Goal: Task Accomplishment & Management: Use online tool/utility

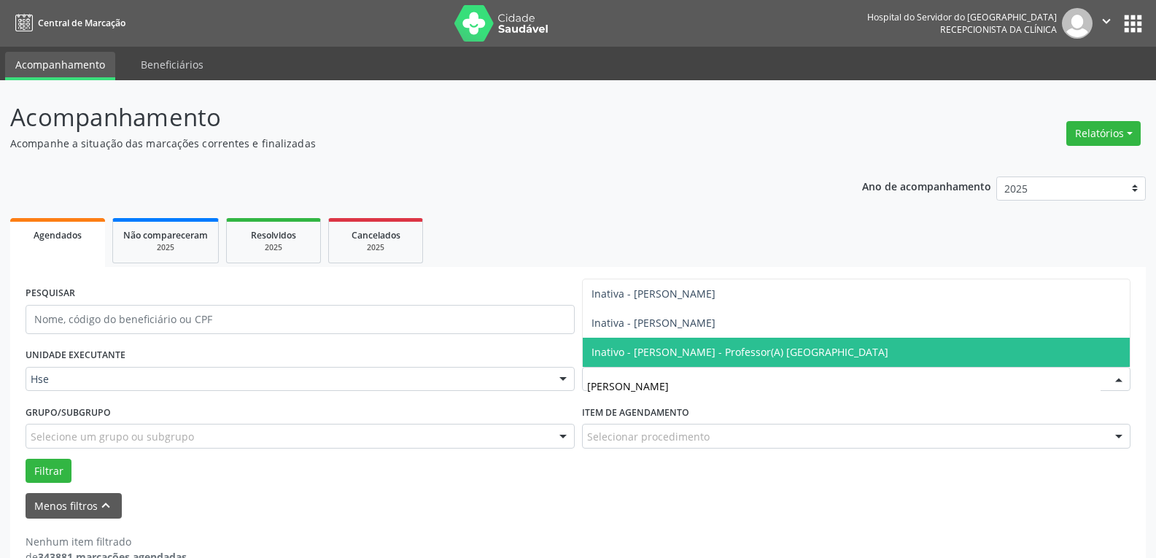
scroll to position [32, 0]
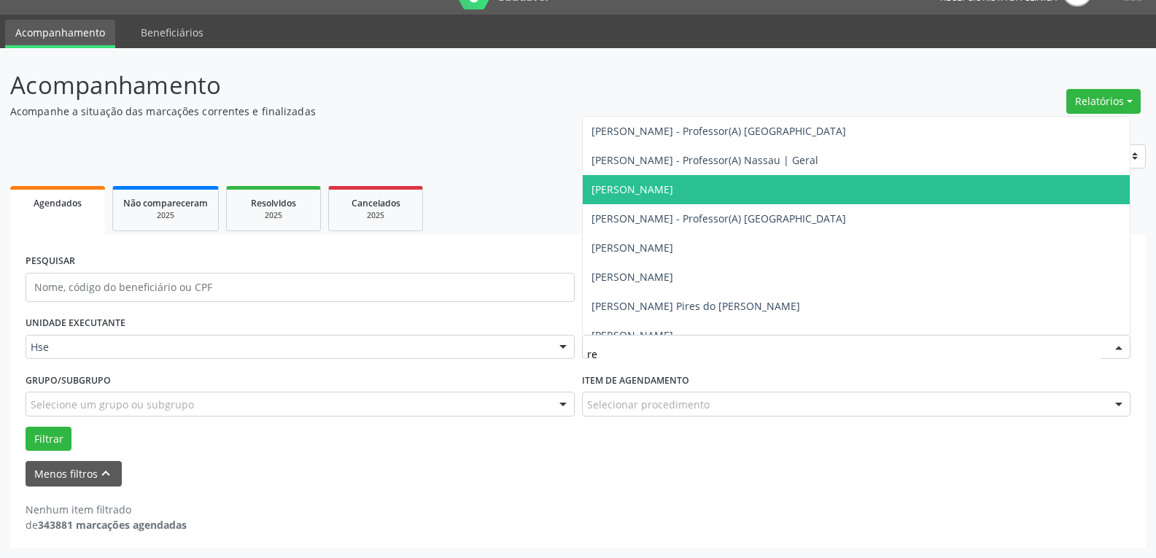
type input "r"
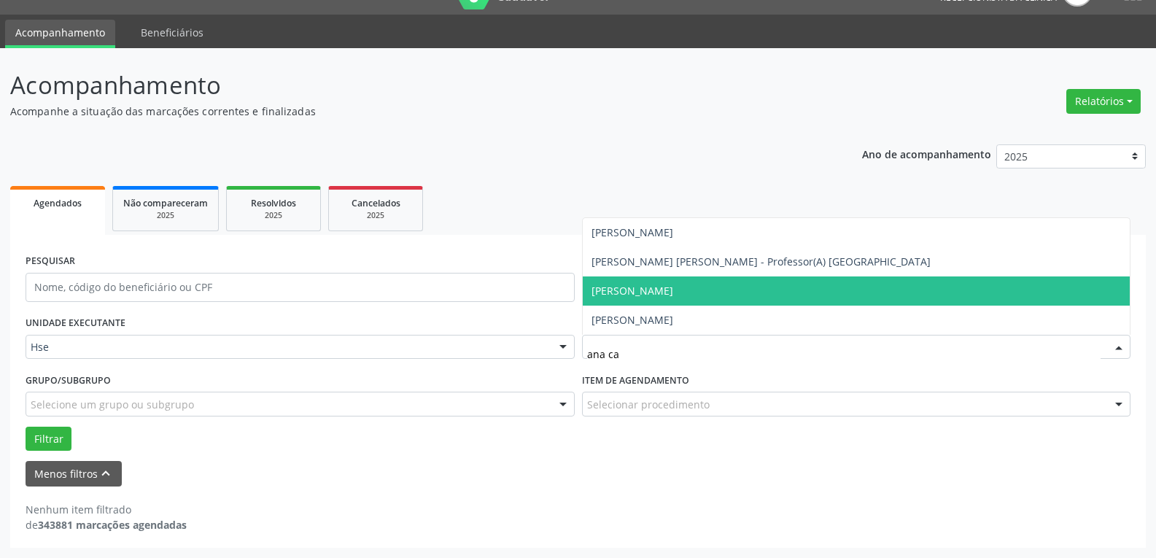
type input "ana car"
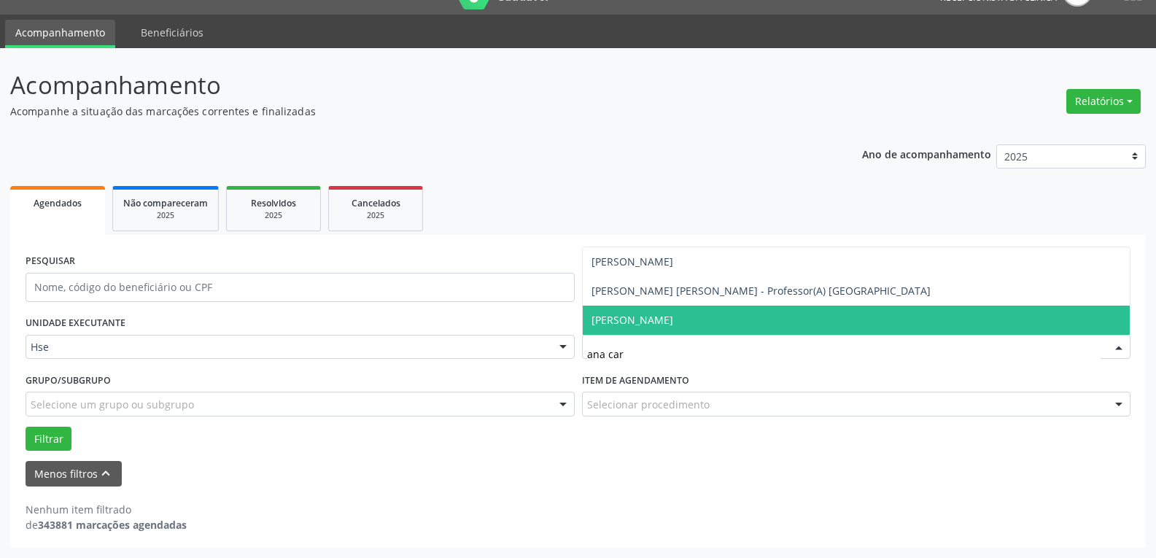
click at [673, 320] on span "[PERSON_NAME]" at bounding box center [632, 320] width 82 height 14
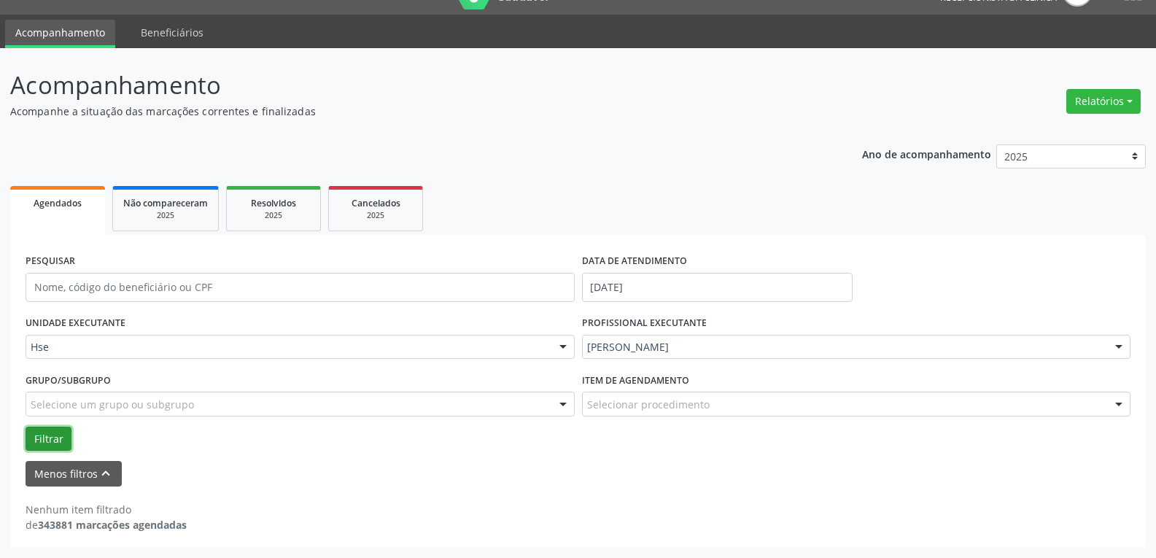
drag, startPoint x: 54, startPoint y: 440, endPoint x: 57, endPoint y: 431, distance: 9.2
click at [55, 439] on button "Filtrar" at bounding box center [49, 438] width 46 height 25
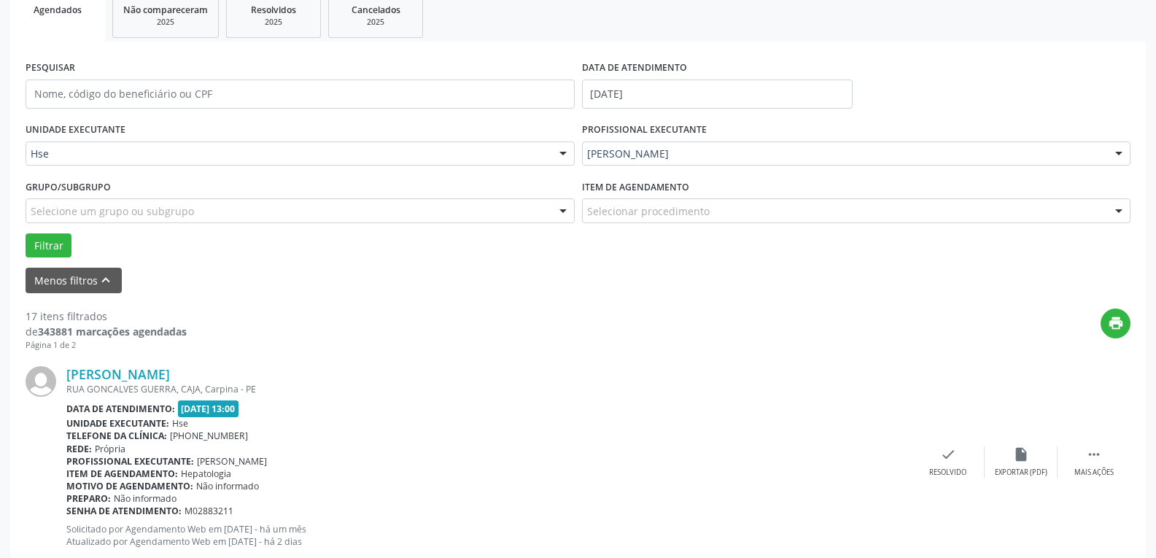
scroll to position [105, 0]
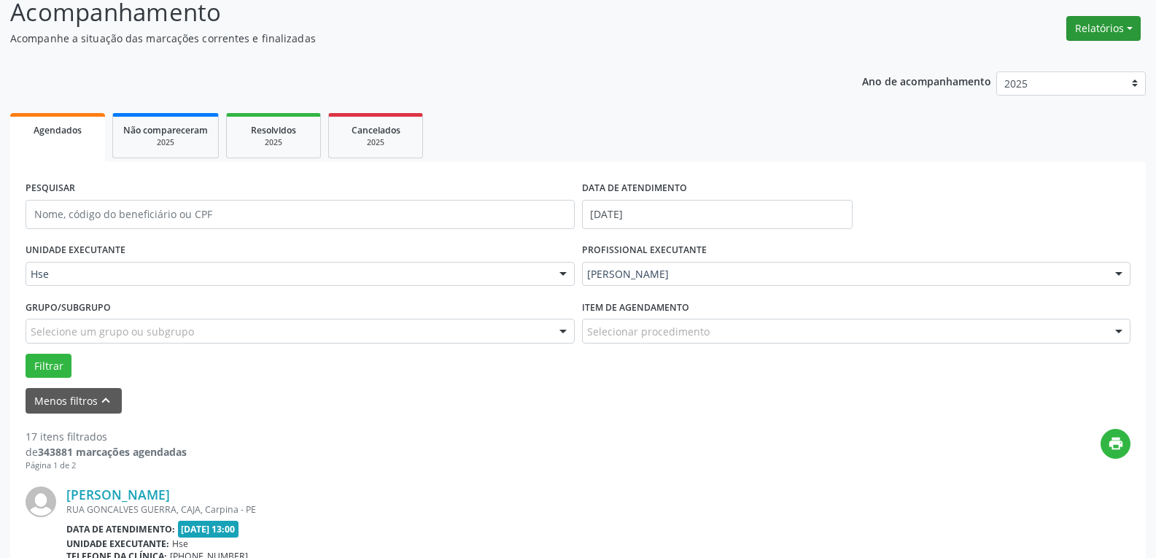
click at [1121, 27] on button "Relatórios" at bounding box center [1103, 28] width 74 height 25
click at [1037, 61] on link "Agendamentos" at bounding box center [1062, 60] width 157 height 20
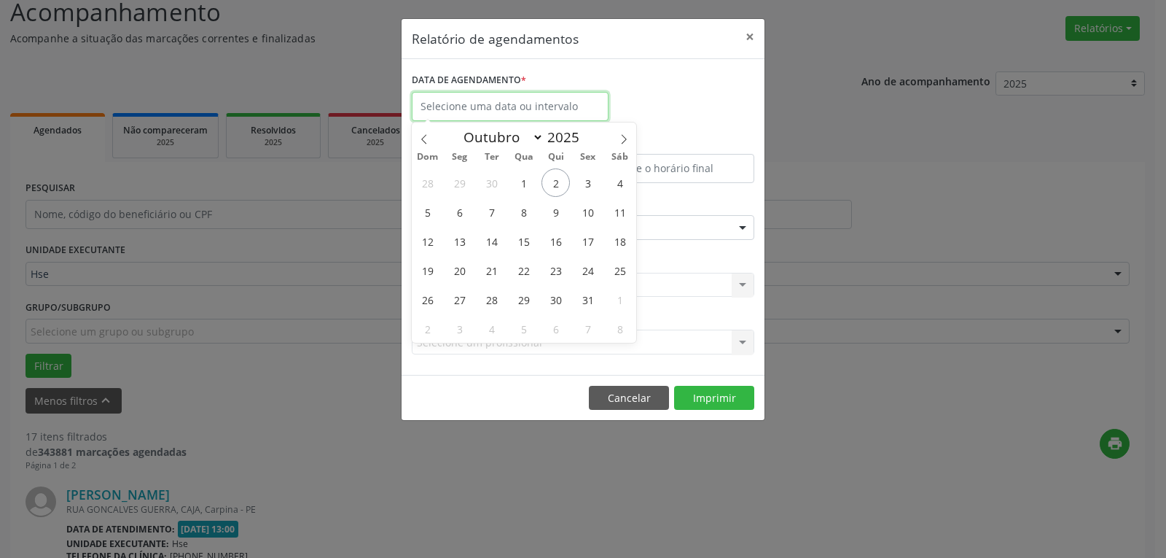
click at [540, 109] on input "text" at bounding box center [510, 106] width 197 height 29
click at [570, 183] on div "28 29 30 1 2 3 4 5 6 7 8 9 10 11 12 13 14 15 16 17 18 19 20 21 22 23 24 25 26 2…" at bounding box center [524, 255] width 225 height 175
click at [566, 180] on span "2" at bounding box center [556, 182] width 28 height 28
type input "[DATE]"
click at [566, 180] on span "2" at bounding box center [556, 182] width 28 height 28
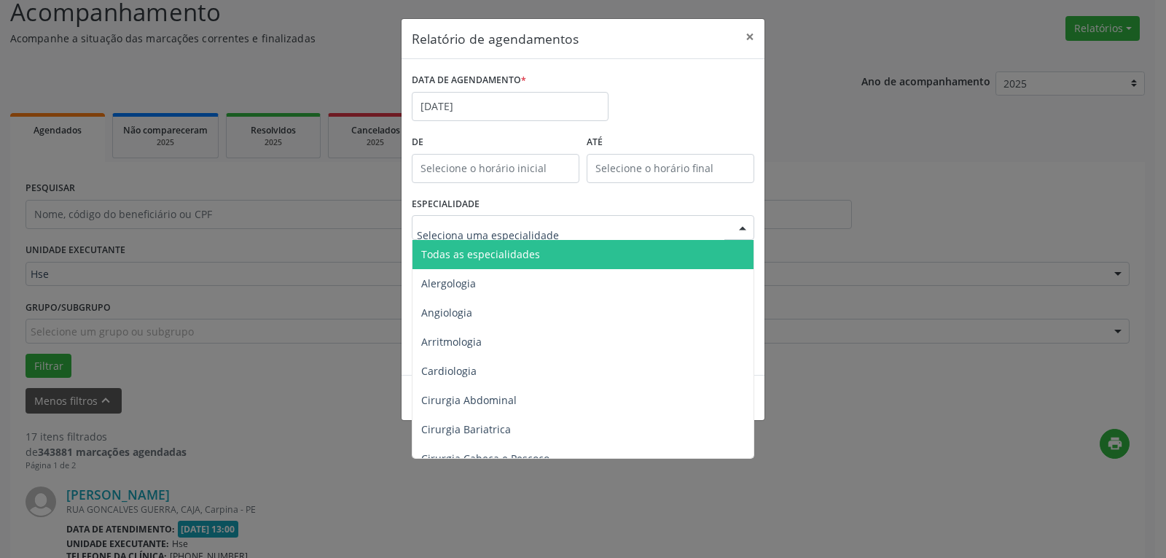
click at [518, 245] on span "Todas as especialidades" at bounding box center [584, 254] width 343 height 29
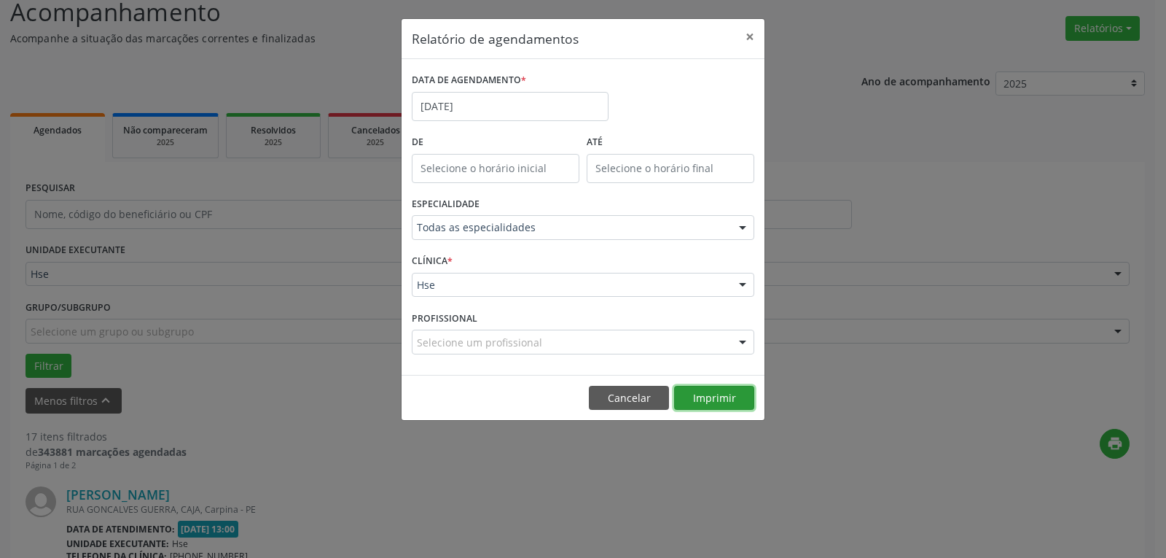
click at [707, 394] on button "Imprimir" at bounding box center [714, 398] width 80 height 25
click at [752, 31] on button "×" at bounding box center [750, 37] width 29 height 36
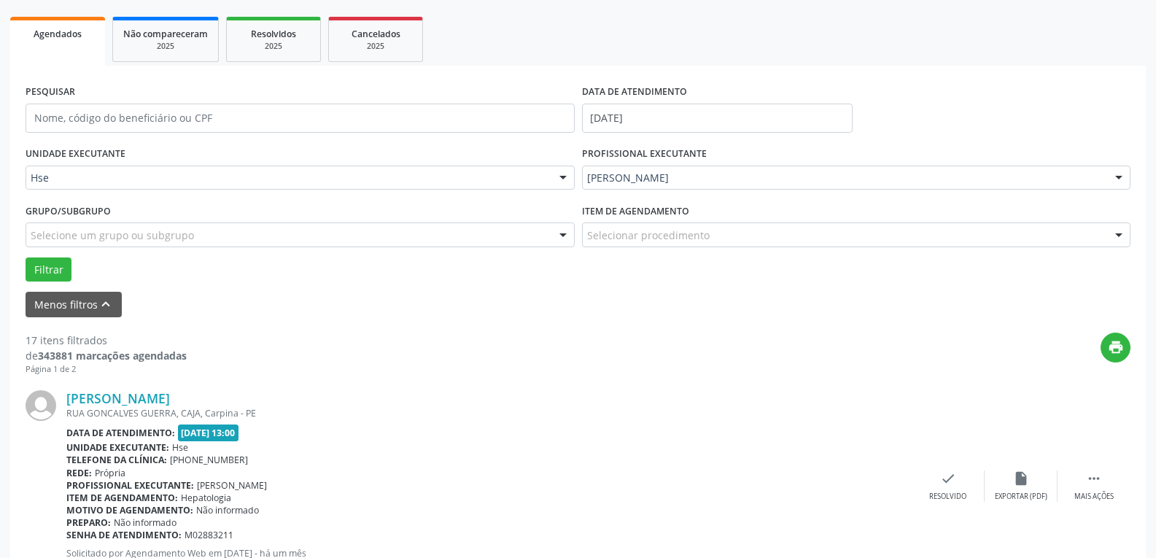
scroll to position [178, 0]
